Goal: Subscribe to service/newsletter

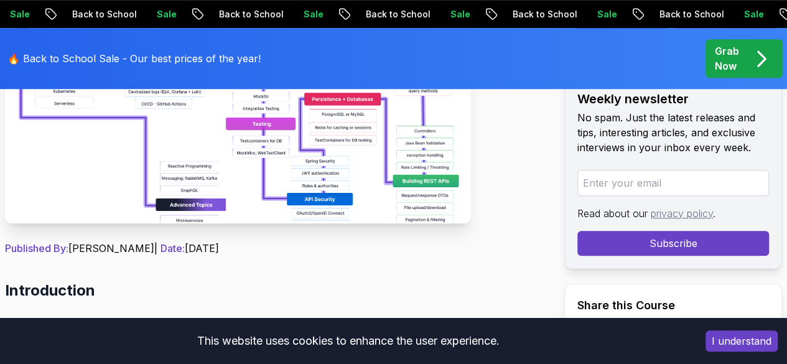
scroll to position [373, 0]
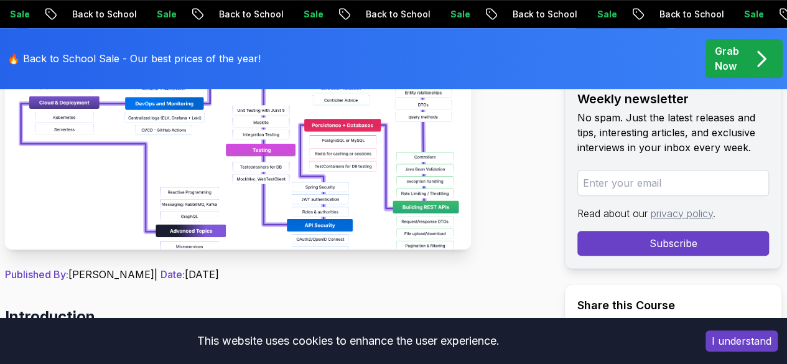
click at [310, 187] on img at bounding box center [238, 110] width 466 height 280
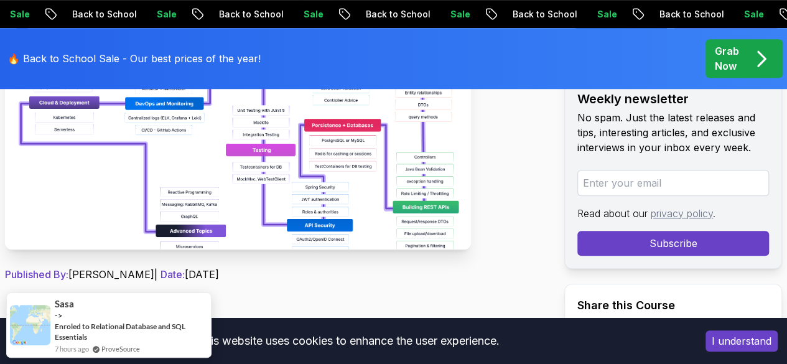
click at [728, 348] on button "I understand" at bounding box center [741, 340] width 72 height 21
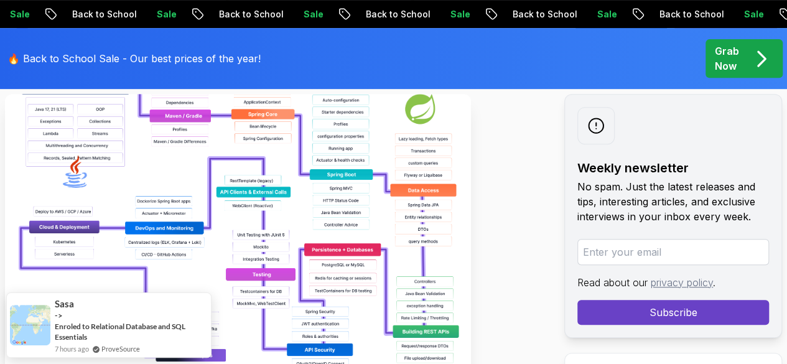
scroll to position [311, 0]
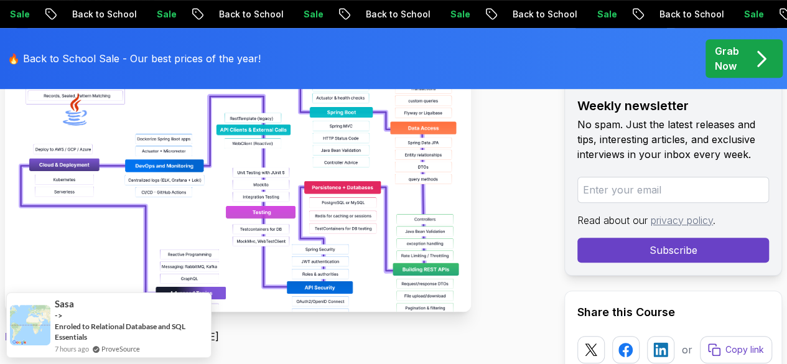
click at [602, 192] on input "email" at bounding box center [673, 190] width 192 height 26
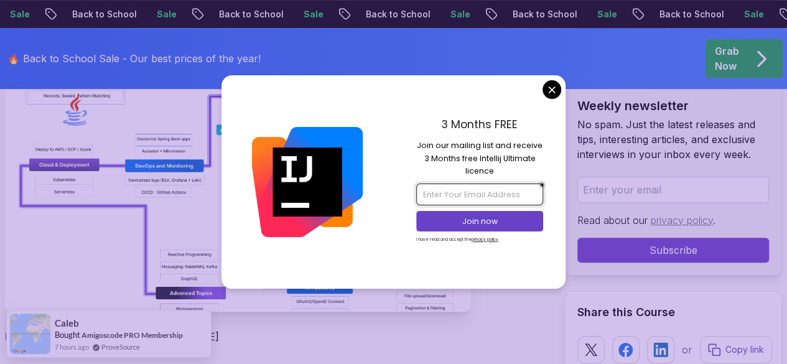
click at [515, 193] on input "email" at bounding box center [479, 193] width 127 height 21
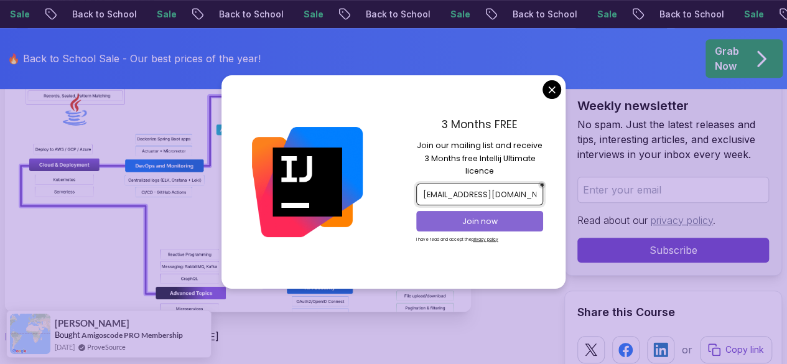
type input "lmmoorthi0@gmail.com"
click at [484, 222] on p "Join now" at bounding box center [479, 221] width 103 height 11
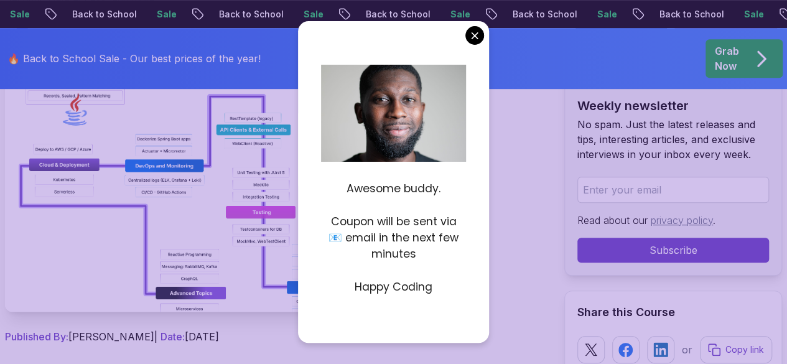
drag, startPoint x: 332, startPoint y: 219, endPoint x: 458, endPoint y: 219, distance: 126.2
click at [458, 219] on p "Coupon will be sent via 📧 email in the next few minutes" at bounding box center [393, 237] width 145 height 49
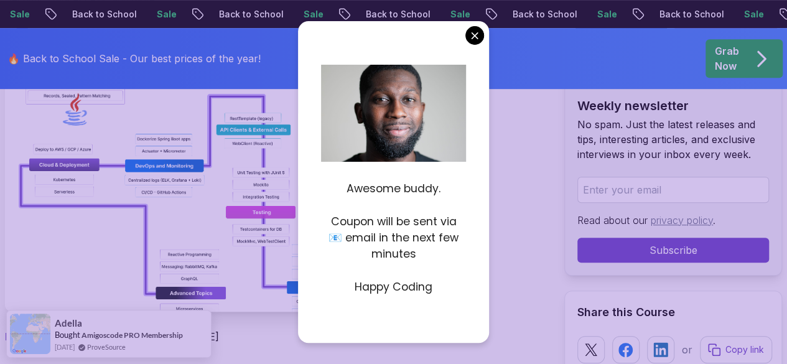
click at [428, 263] on p at bounding box center [393, 270] width 145 height 16
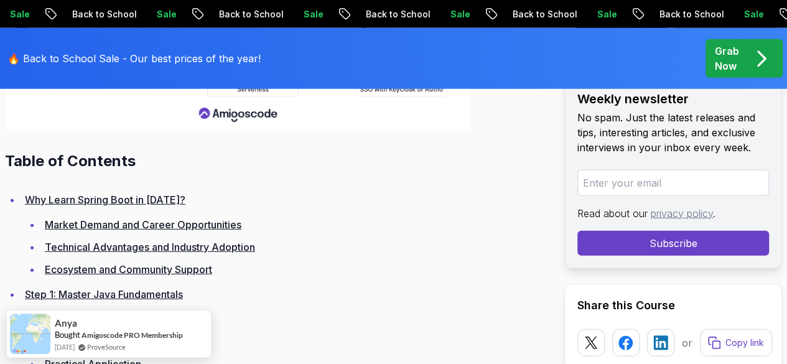
scroll to position [1679, 0]
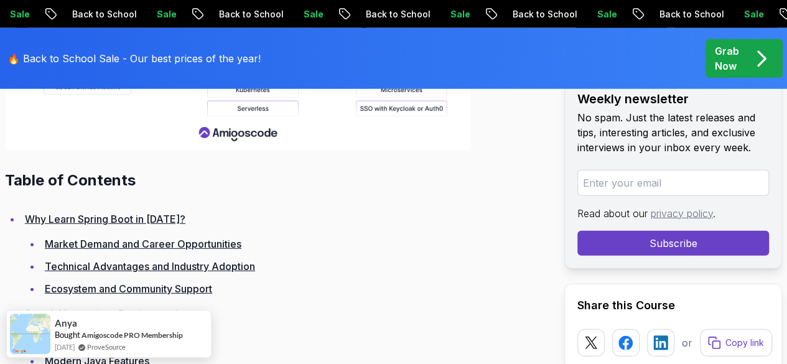
click at [128, 225] on link "Why Learn Spring Boot in [DATE]?" at bounding box center [105, 219] width 160 height 12
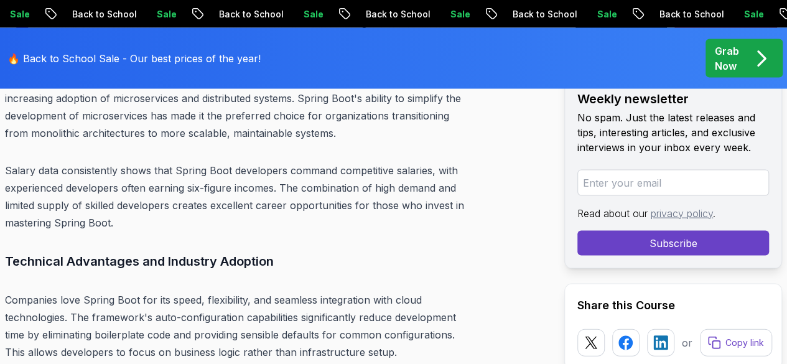
scroll to position [3549, 0]
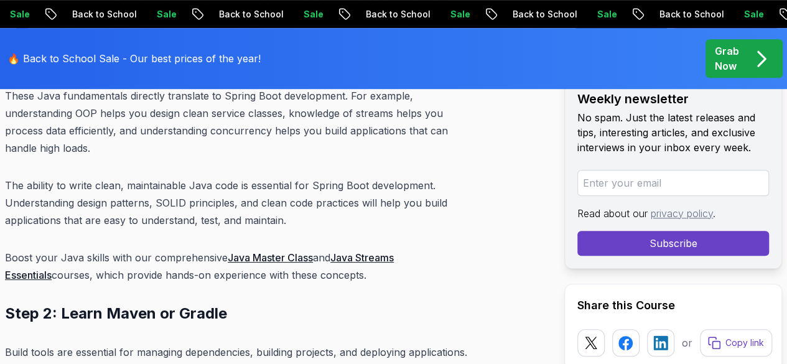
scroll to position [5166, 0]
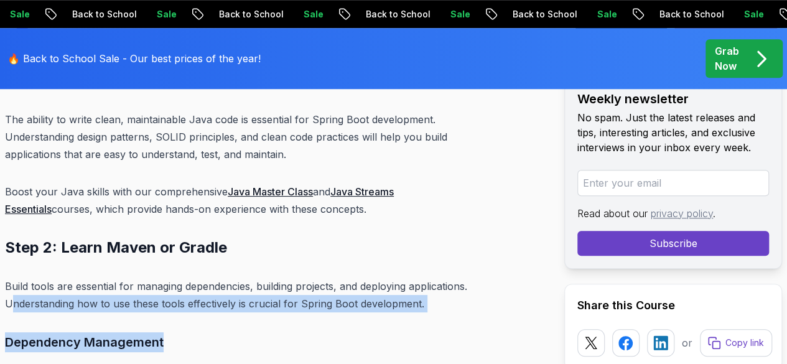
drag, startPoint x: 12, startPoint y: 228, endPoint x: 435, endPoint y: 239, distance: 423.0
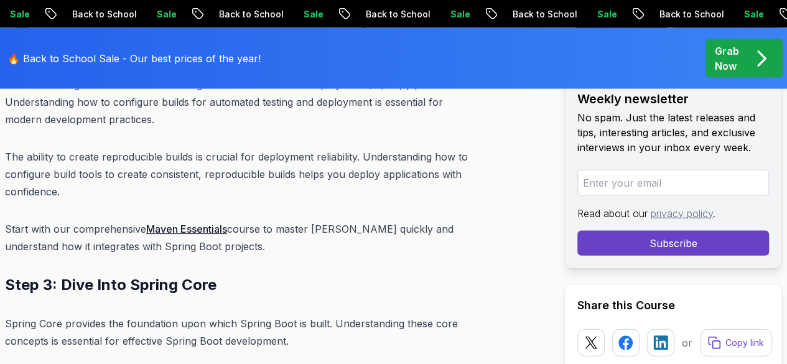
scroll to position [5974, 0]
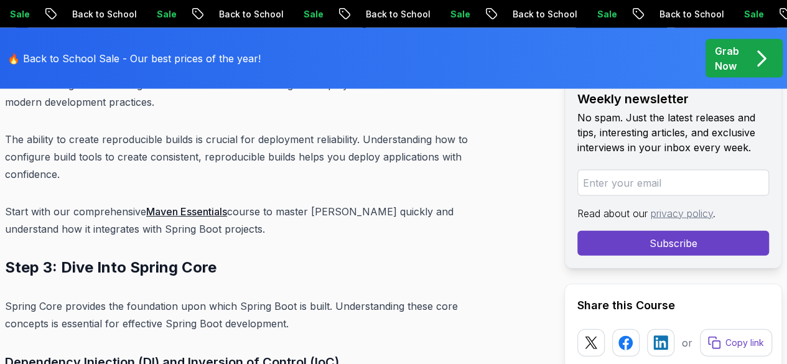
click at [527, 43] on div "🔥 Back to School Sale - Our best prices of the year! Grab Now" at bounding box center [393, 58] width 787 height 61
